Goal: Transaction & Acquisition: Purchase product/service

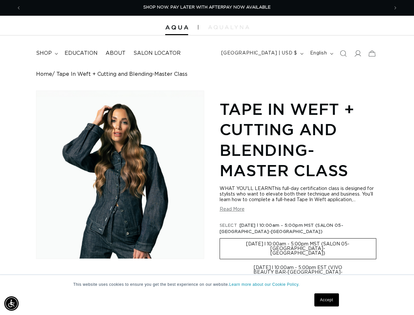
scroll to position [0, 735]
click at [207, 157] on div "Skip to product information Open media 1 in modal 1 / of 1 Tape In Weft + Cutti…" at bounding box center [207, 280] width 342 height 380
click at [11, 303] on img "Accessibility Menu" at bounding box center [11, 303] width 14 height 14
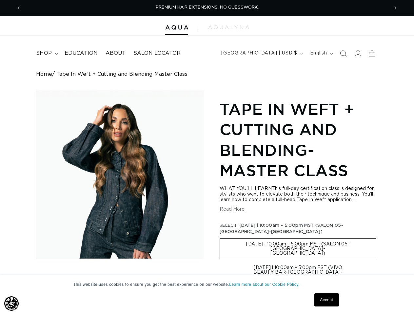
scroll to position [0, 368]
